Goal: Task Accomplishment & Management: Complete application form

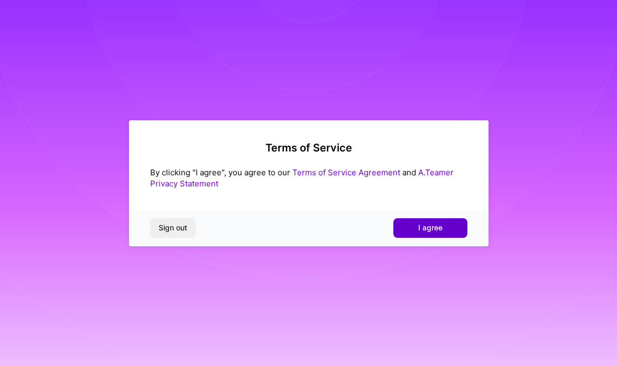
click at [424, 230] on span "I agree" at bounding box center [430, 227] width 24 height 11
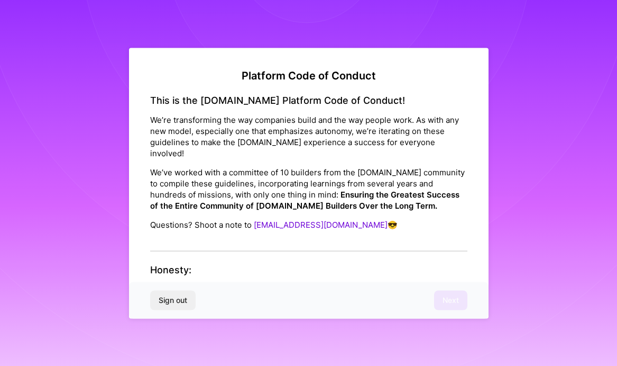
click at [295, 236] on div "This is the [DOMAIN_NAME] Platform Code of Conduct! We’re transforming the way …" at bounding box center [308, 172] width 317 height 157
click at [302, 284] on p "Underpromise, Overdeliver: only join missions you actually have the bandwidth a…" at bounding box center [308, 300] width 317 height 33
click at [227, 284] on strong "Underpromise, Overdeliver:" at bounding box center [203, 289] width 106 height 10
click at [283, 194] on strong "Ensuring the Greatest Success of the Entire Community of [DOMAIN_NAME] Builders…" at bounding box center [304, 199] width 309 height 21
click at [282, 227] on div "This is the [DOMAIN_NAME] Platform Code of Conduct! We’re transforming the way …" at bounding box center [308, 172] width 317 height 157
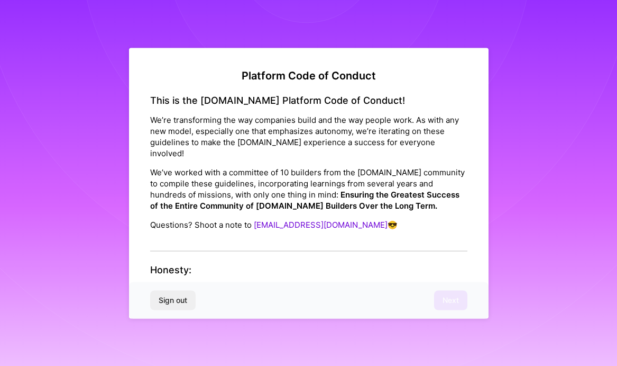
click at [227, 236] on div "This is the [DOMAIN_NAME] Platform Code of Conduct! We’re transforming the way …" at bounding box center [308, 172] width 317 height 157
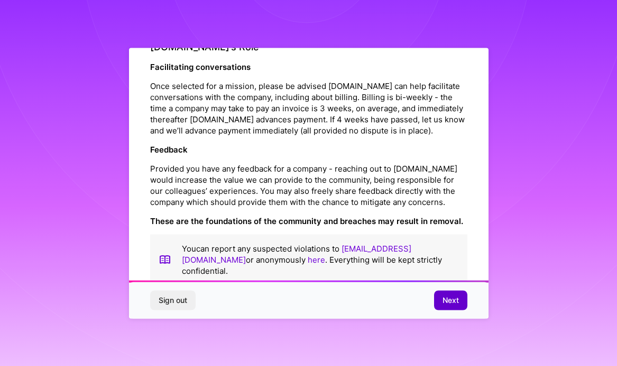
click at [439, 300] on button "Next" at bounding box center [450, 299] width 33 height 19
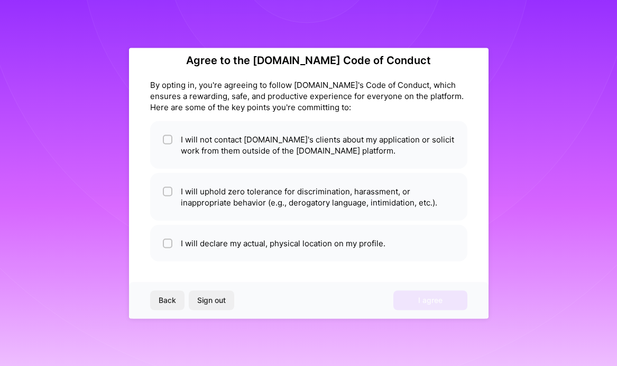
click at [374, 219] on div "Agree to the [DOMAIN_NAME] Code of Conduct By opting in, you're agreeing to fol…" at bounding box center [309, 183] width 360 height 270
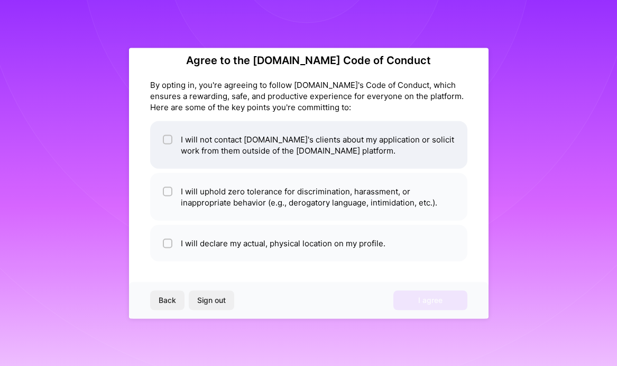
click at [258, 140] on li "I will not contact [DOMAIN_NAME]'s clients about my application or solicit work…" at bounding box center [308, 145] width 317 height 48
checkbox input "true"
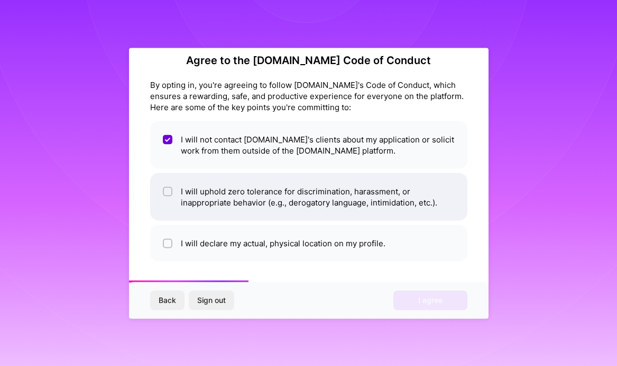
click at [259, 198] on li "I will uphold zero tolerance for discrimination, harassment, or inappropriate b…" at bounding box center [308, 196] width 317 height 48
checkbox input "true"
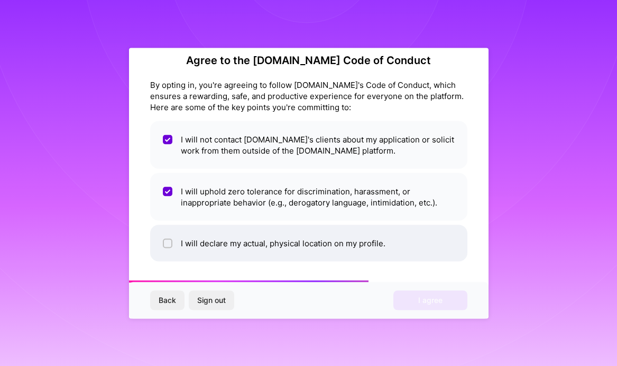
click at [247, 245] on li "I will declare my actual, physical location on my profile." at bounding box center [308, 242] width 317 height 36
checkbox input "true"
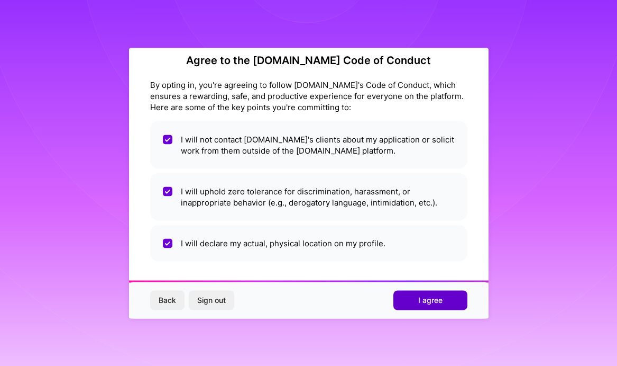
click at [418, 297] on button "I agree" at bounding box center [431, 299] width 74 height 19
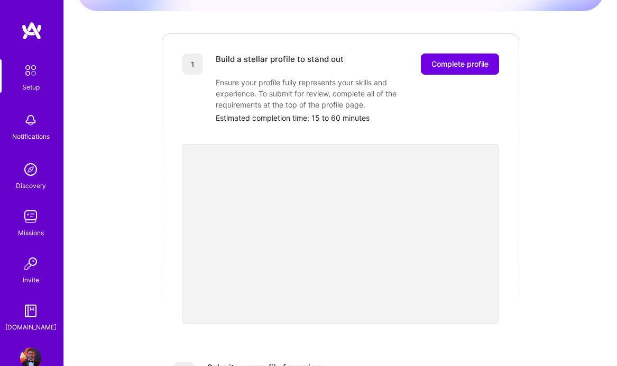
scroll to position [132, 0]
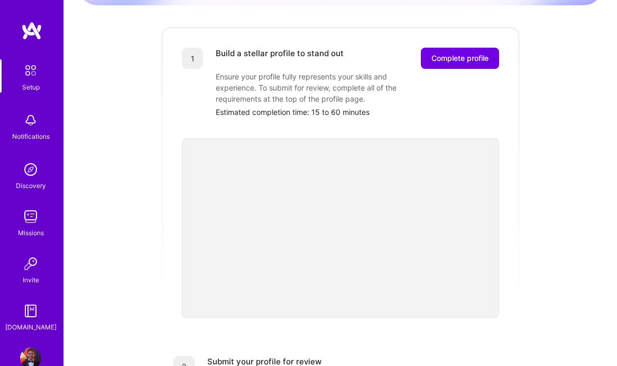
click at [535, 241] on div "Getting started as an [DOMAIN_NAME] Builder Complete the steps below to request…" at bounding box center [341, 281] width 528 height 810
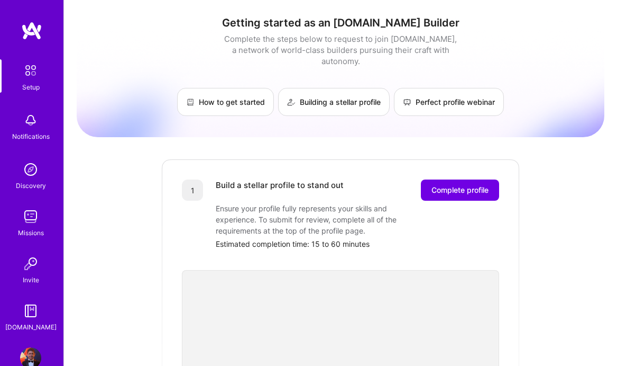
scroll to position [0, 0]
